Goal: Information Seeking & Learning: Learn about a topic

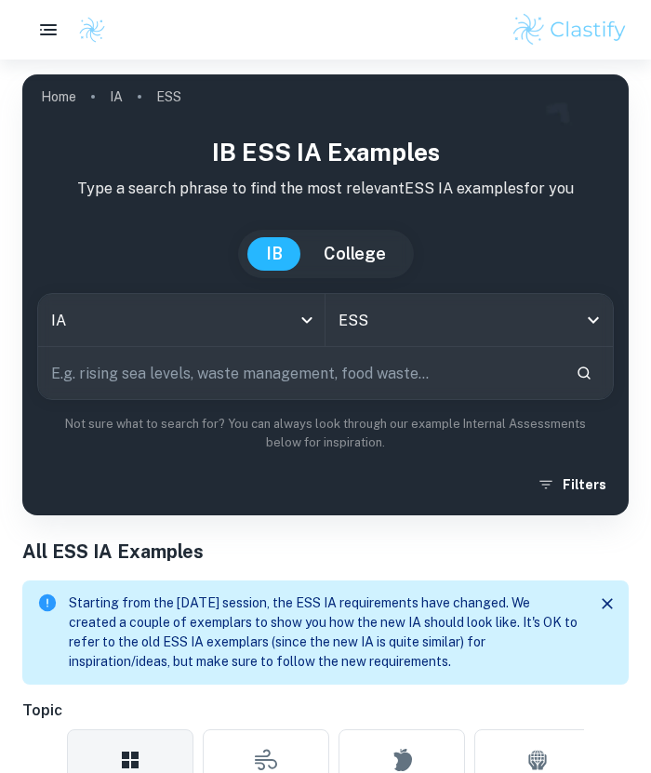
scroll to position [302, 0]
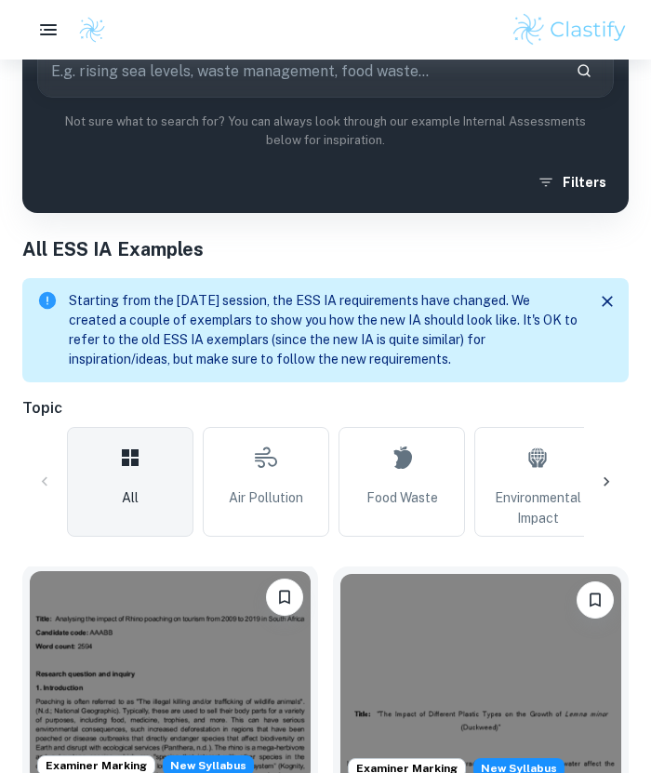
click at [227, 672] on img at bounding box center [170, 676] width 281 height 211
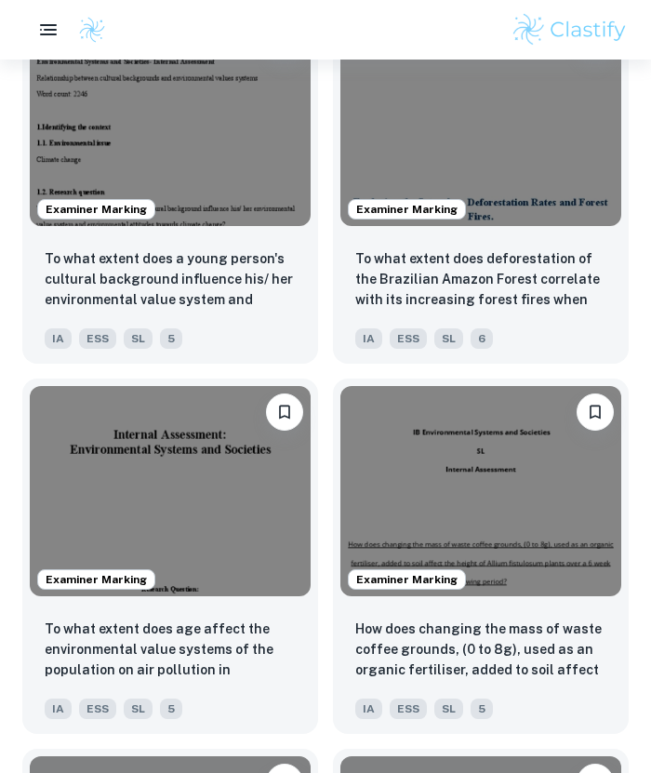
scroll to position [3093, 0]
